Goal: Check status: Check status

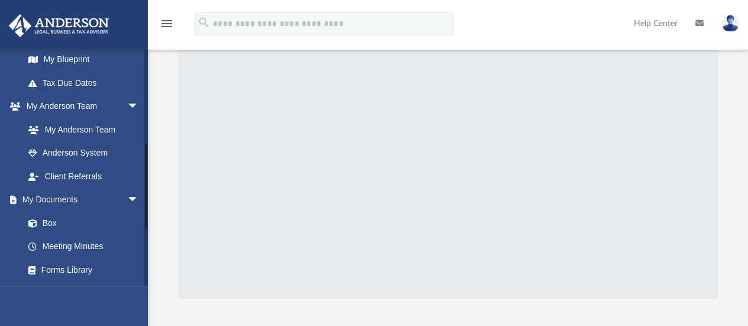
scroll to position [263, 0]
click at [96, 147] on link "Anderson System" at bounding box center [87, 152] width 140 height 24
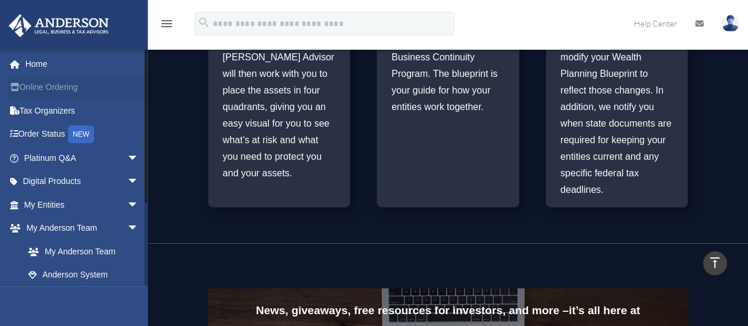
click at [73, 86] on link "Online Ordering" at bounding box center [82, 88] width 148 height 24
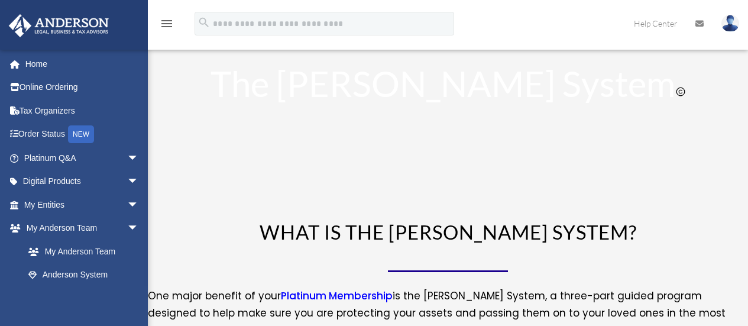
scroll to position [774, 0]
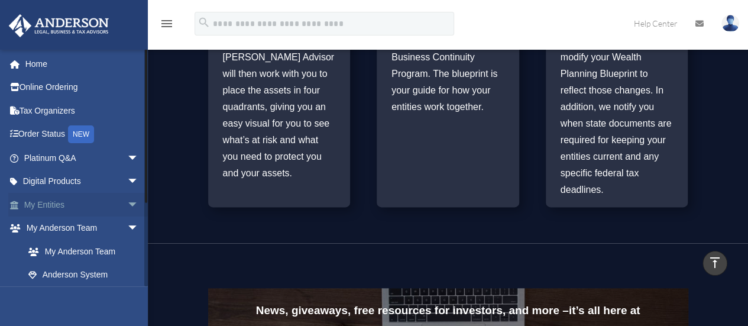
click at [112, 204] on link "My Entities arrow_drop_down" at bounding box center [82, 205] width 148 height 24
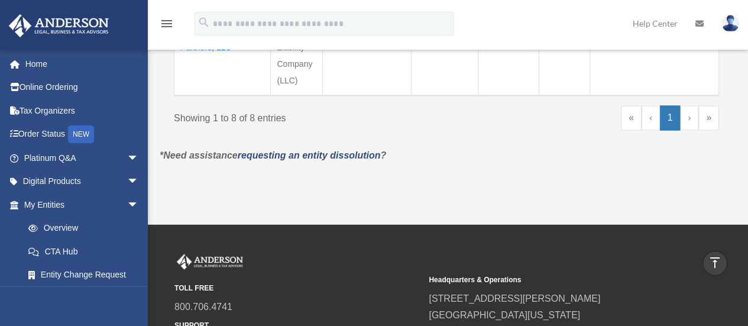
scroll to position [926, 0]
click at [66, 249] on link "CTA Hub" at bounding box center [87, 251] width 140 height 24
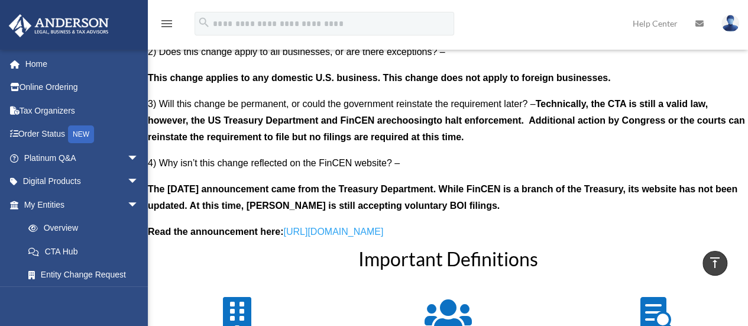
scroll to position [1142, 0]
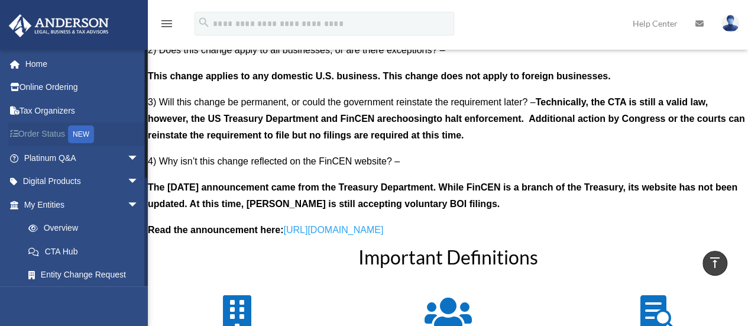
click at [54, 134] on link "Order Status NEW" at bounding box center [82, 134] width 148 height 24
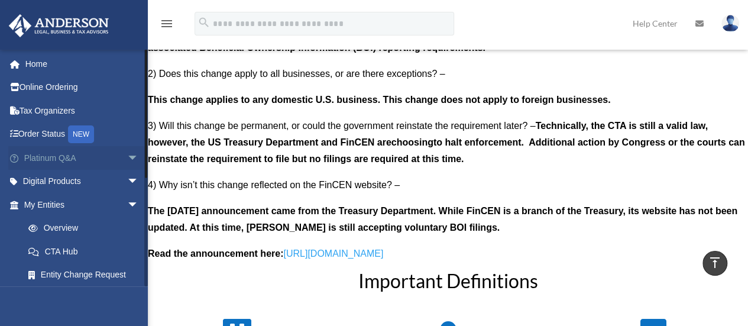
scroll to position [1142, 0]
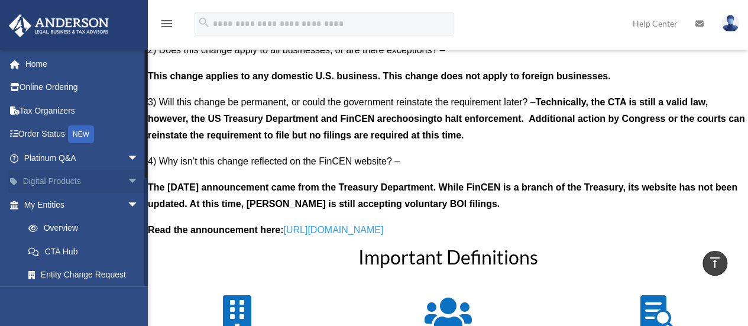
click at [127, 182] on span "arrow_drop_down" at bounding box center [139, 182] width 24 height 24
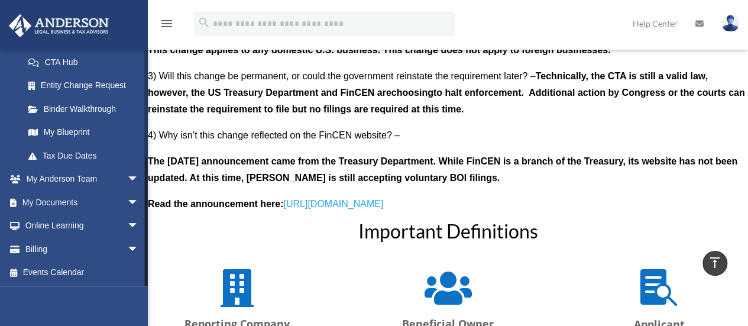
scroll to position [1171, 0]
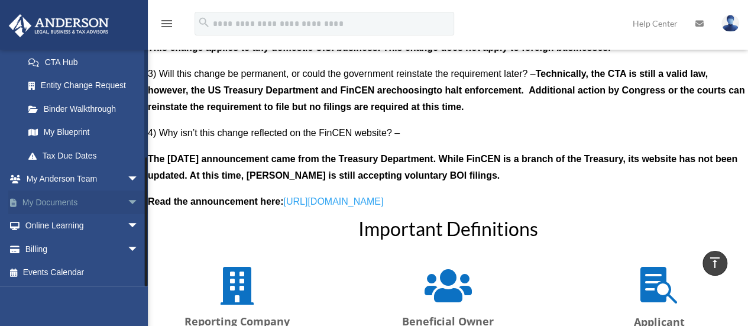
click at [128, 202] on span "arrow_drop_down" at bounding box center [139, 202] width 24 height 24
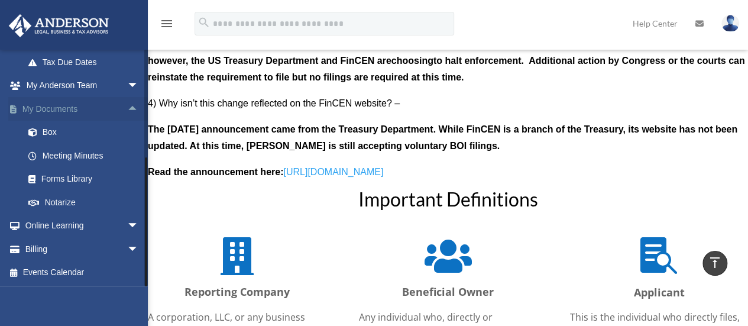
scroll to position [1204, 0]
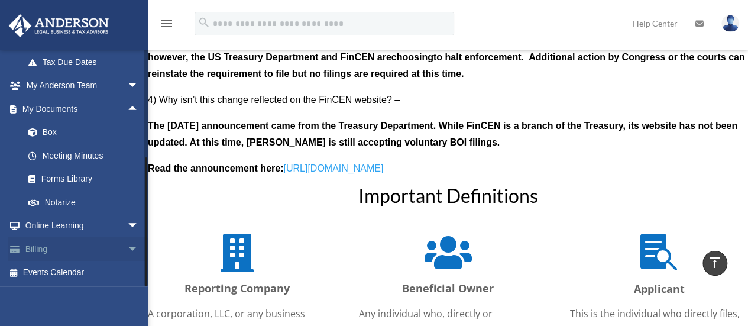
click at [52, 249] on link "Billing arrow_drop_down" at bounding box center [82, 249] width 148 height 24
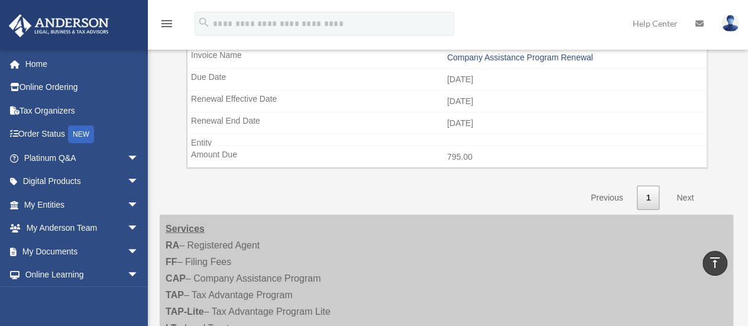
scroll to position [1532, 0]
